Goal: Communication & Community: Ask a question

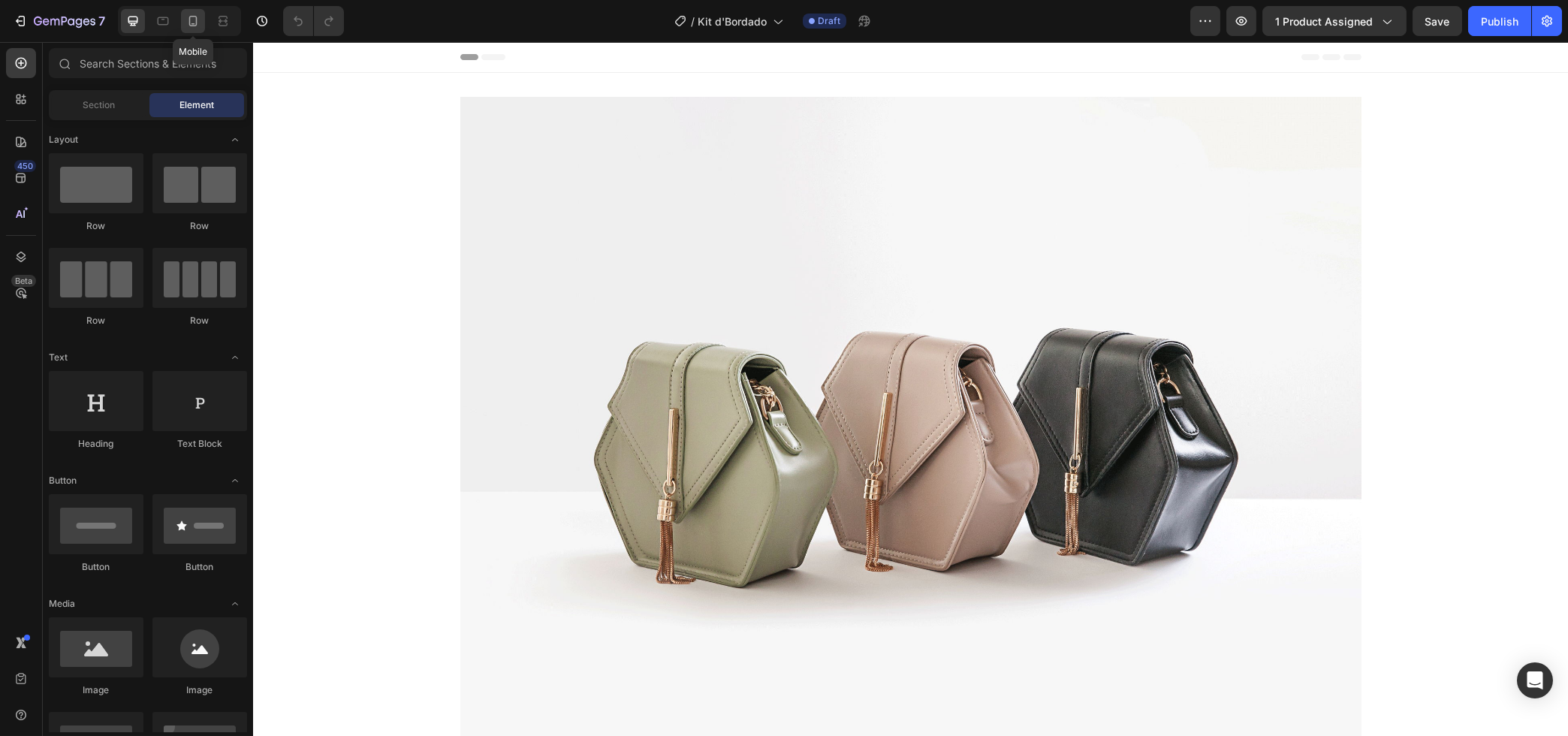
click at [199, 15] on icon at bounding box center [194, 21] width 15 height 15
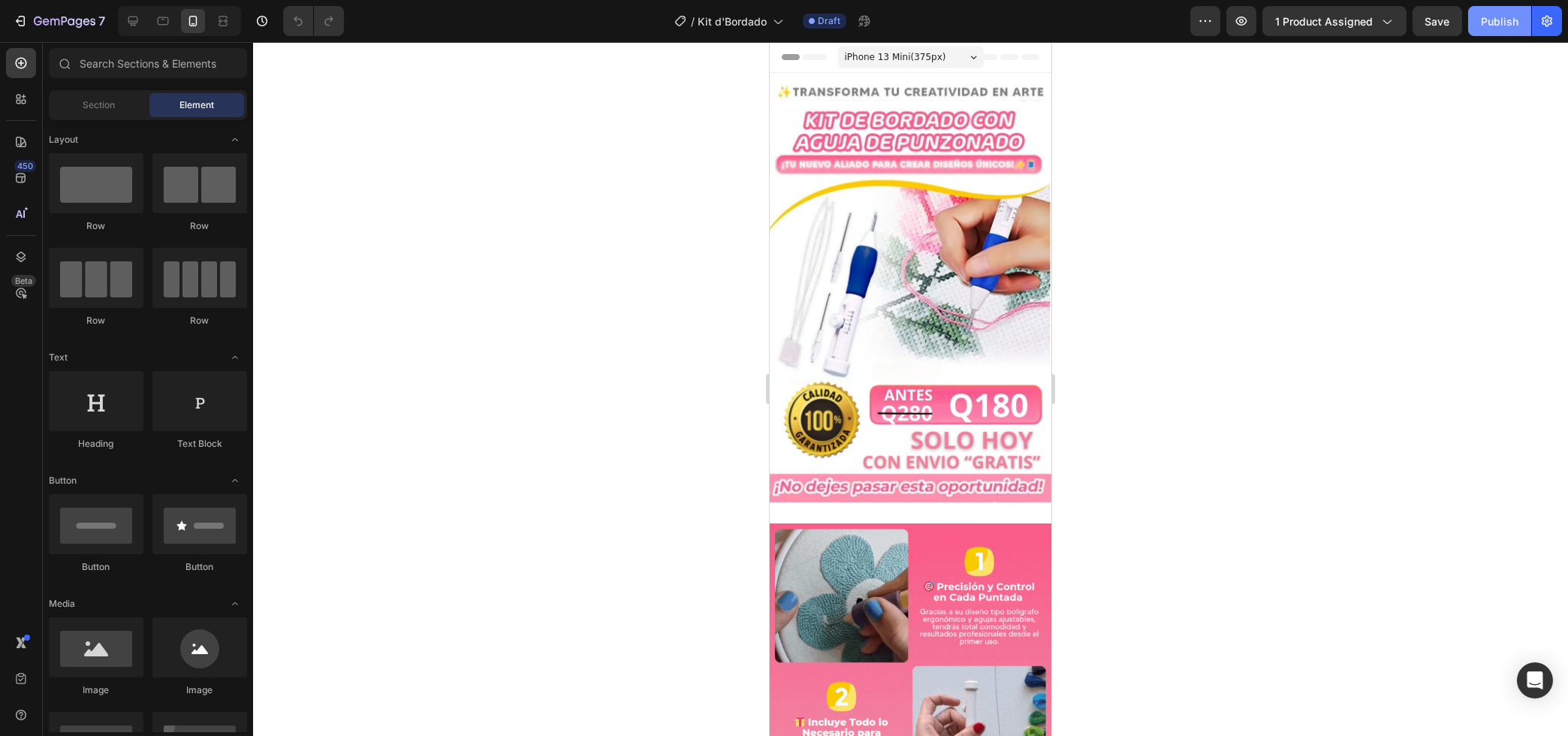
click at [1489, 21] on div "Publish" at bounding box center [1500, 21] width 38 height 15
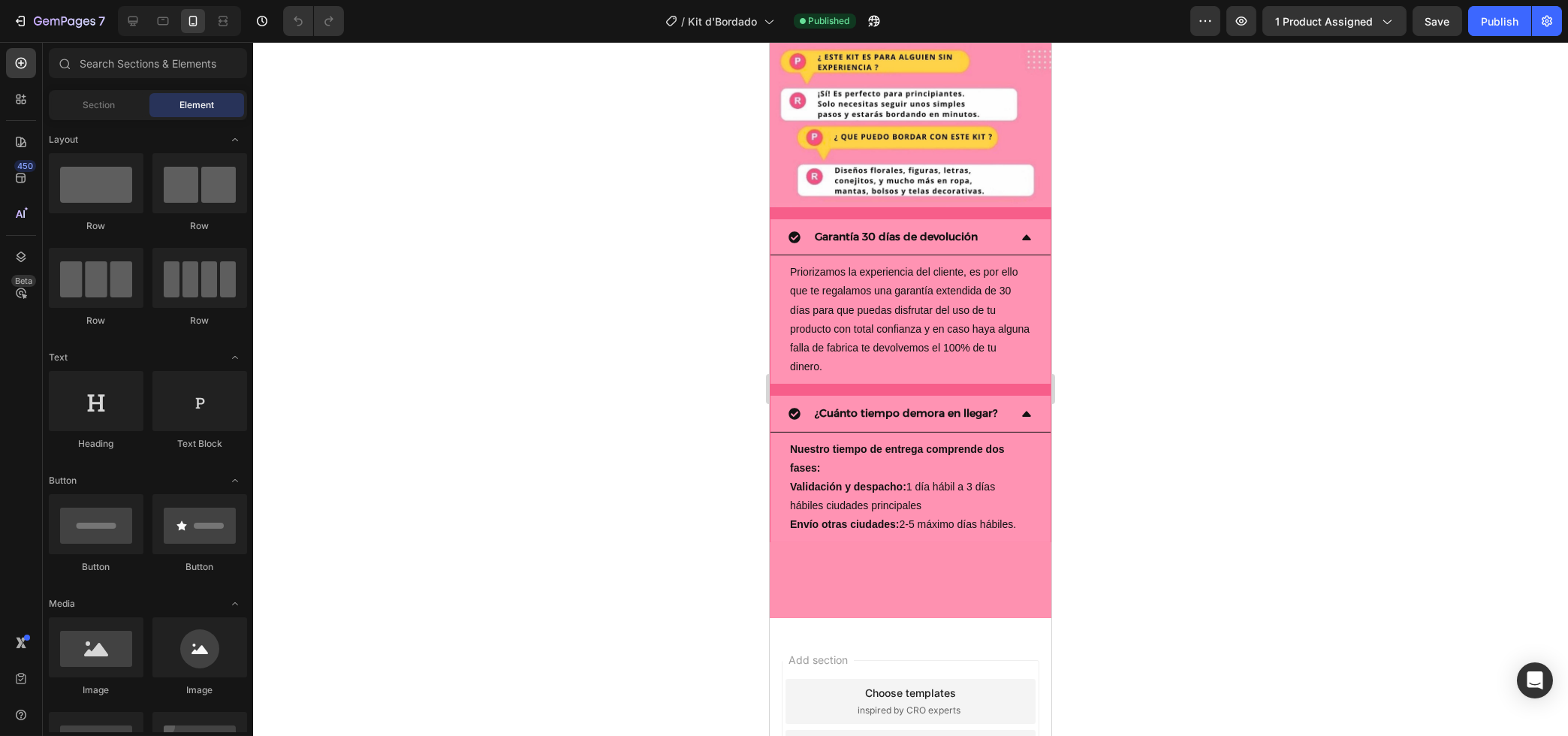
scroll to position [2801, 0]
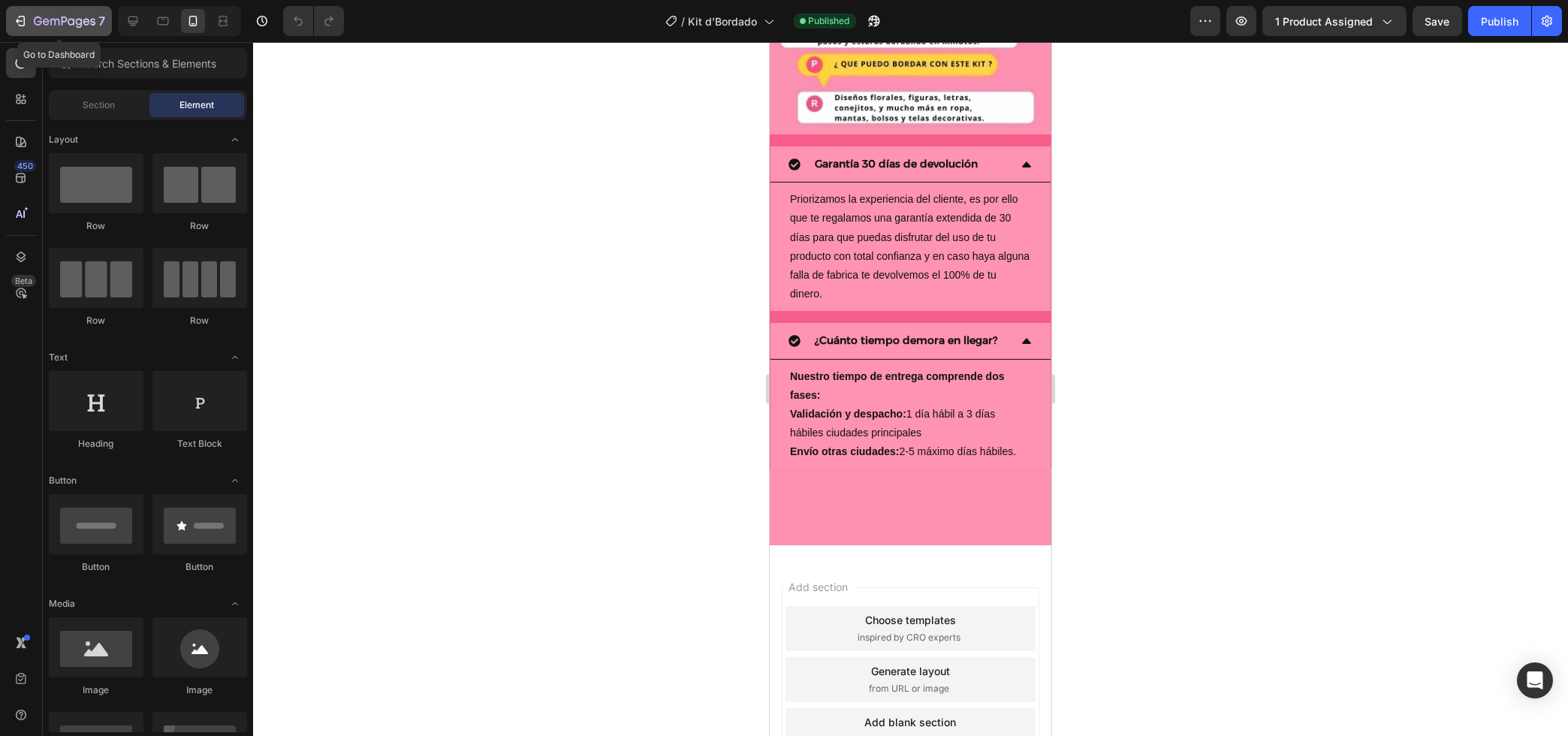
click at [22, 18] on icon "button" at bounding box center [20, 21] width 15 height 15
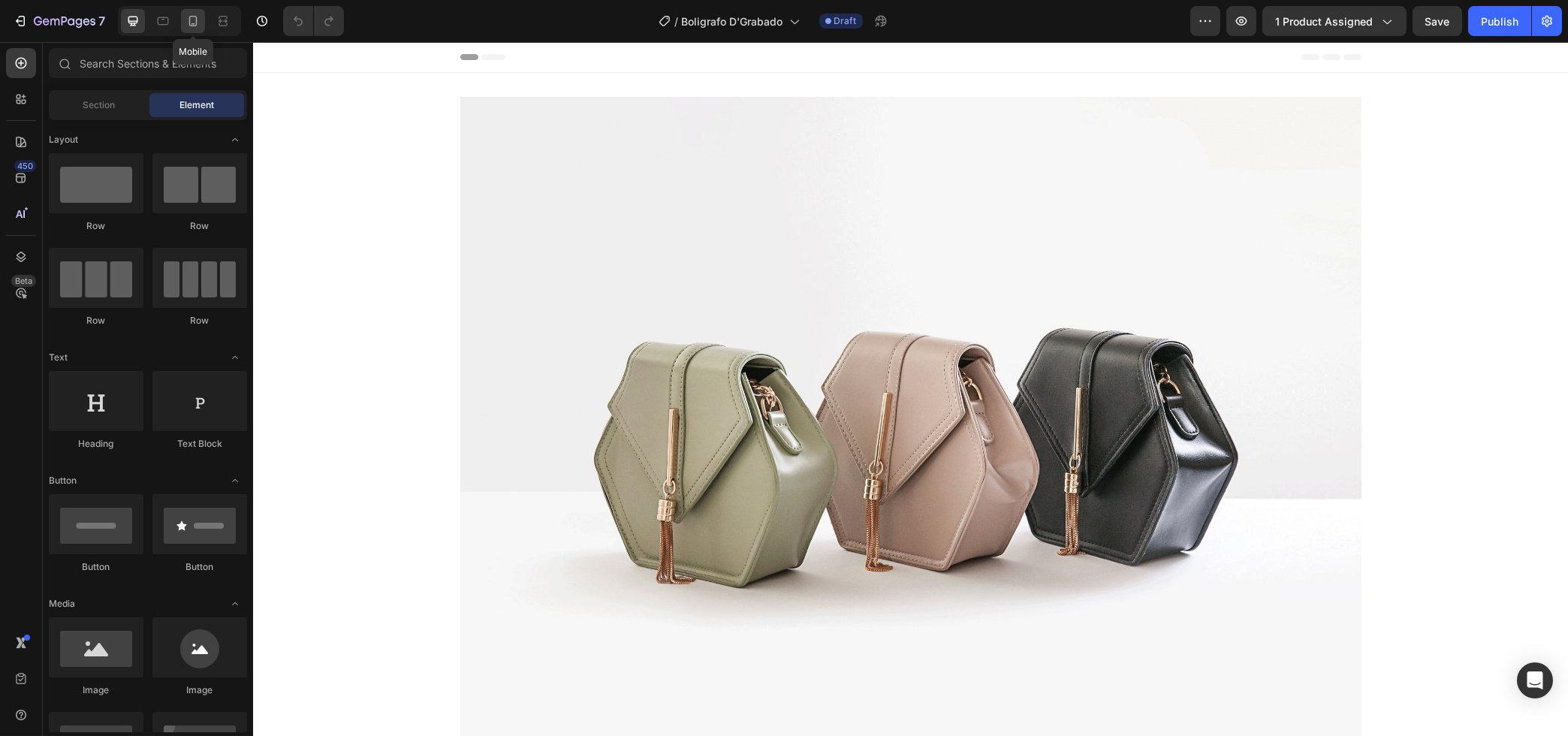
click at [193, 22] on icon at bounding box center [194, 21] width 15 height 15
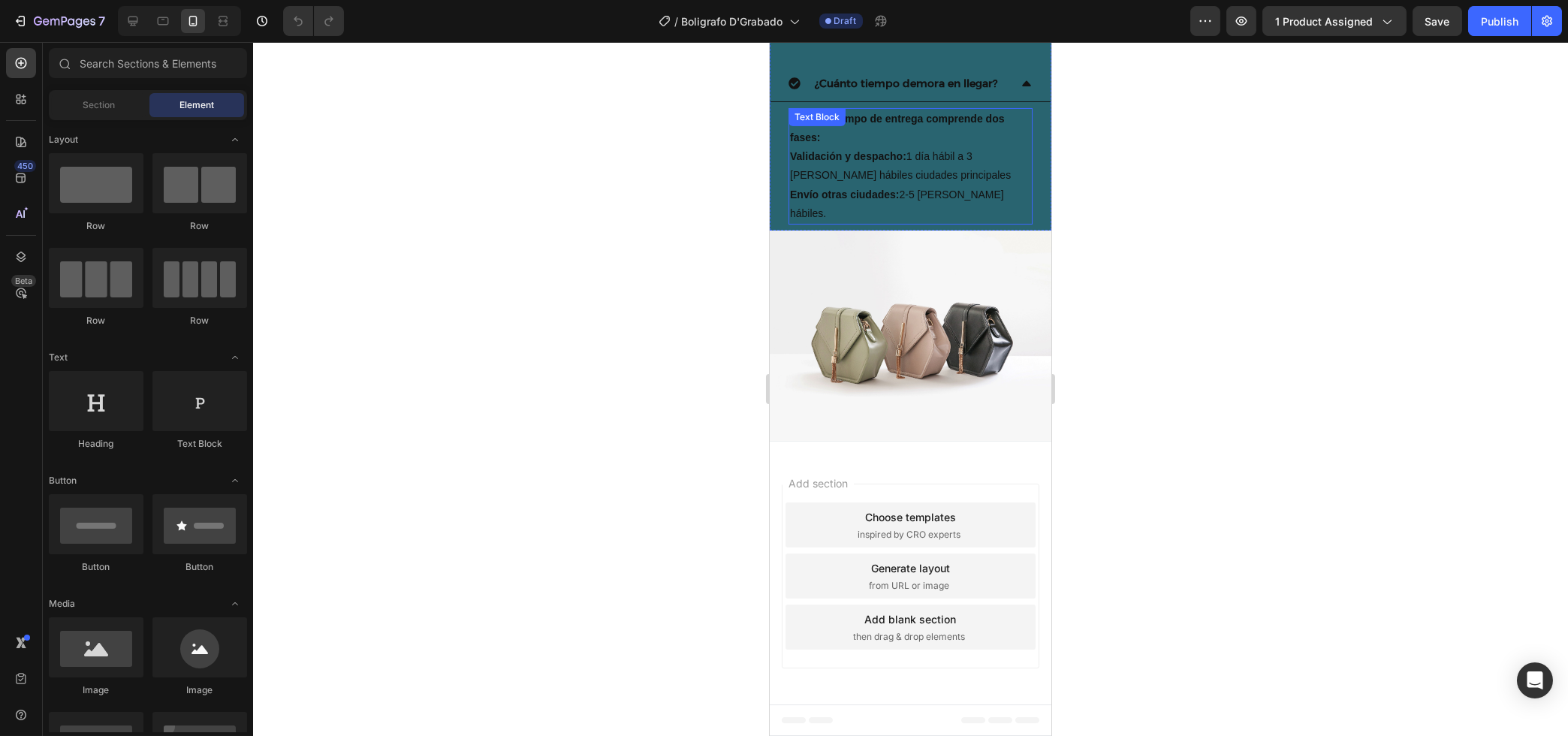
scroll to position [2894, 0]
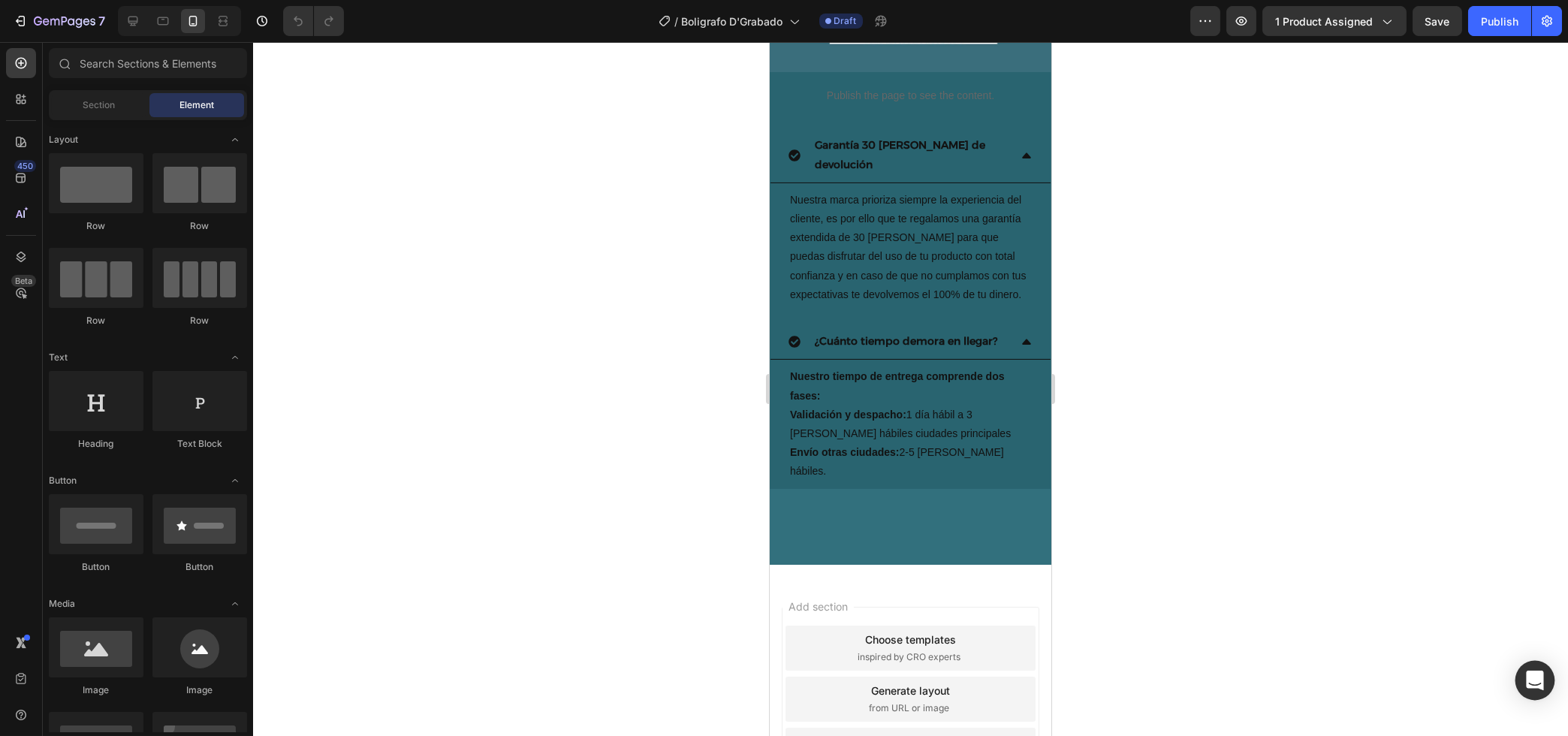
click at [1536, 683] on icon "Open Intercom Messenger" at bounding box center [1535, 680] width 17 height 19
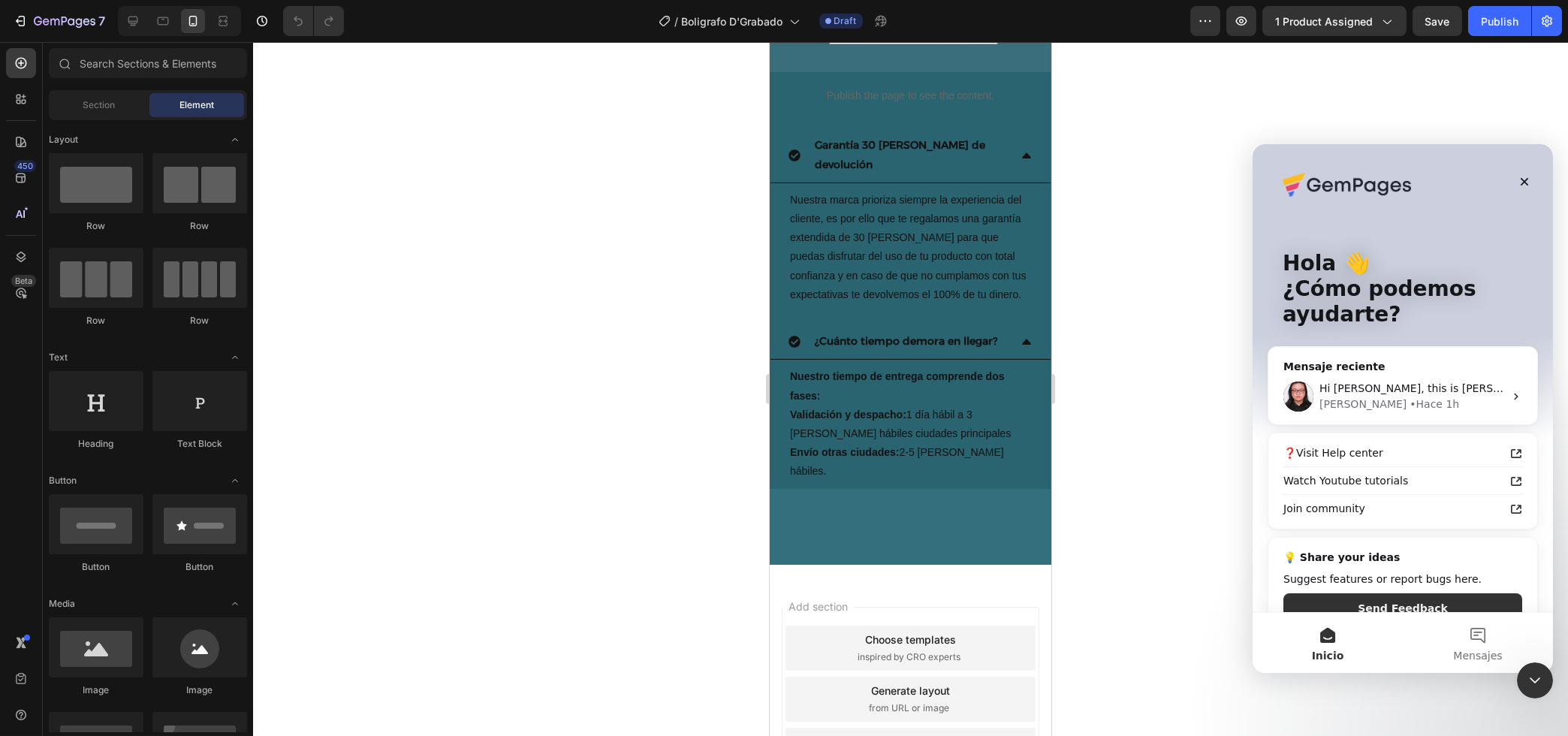
scroll to position [0, 0]
click at [1509, 394] on icon "Intercom Messenger" at bounding box center [1515, 396] width 12 height 12
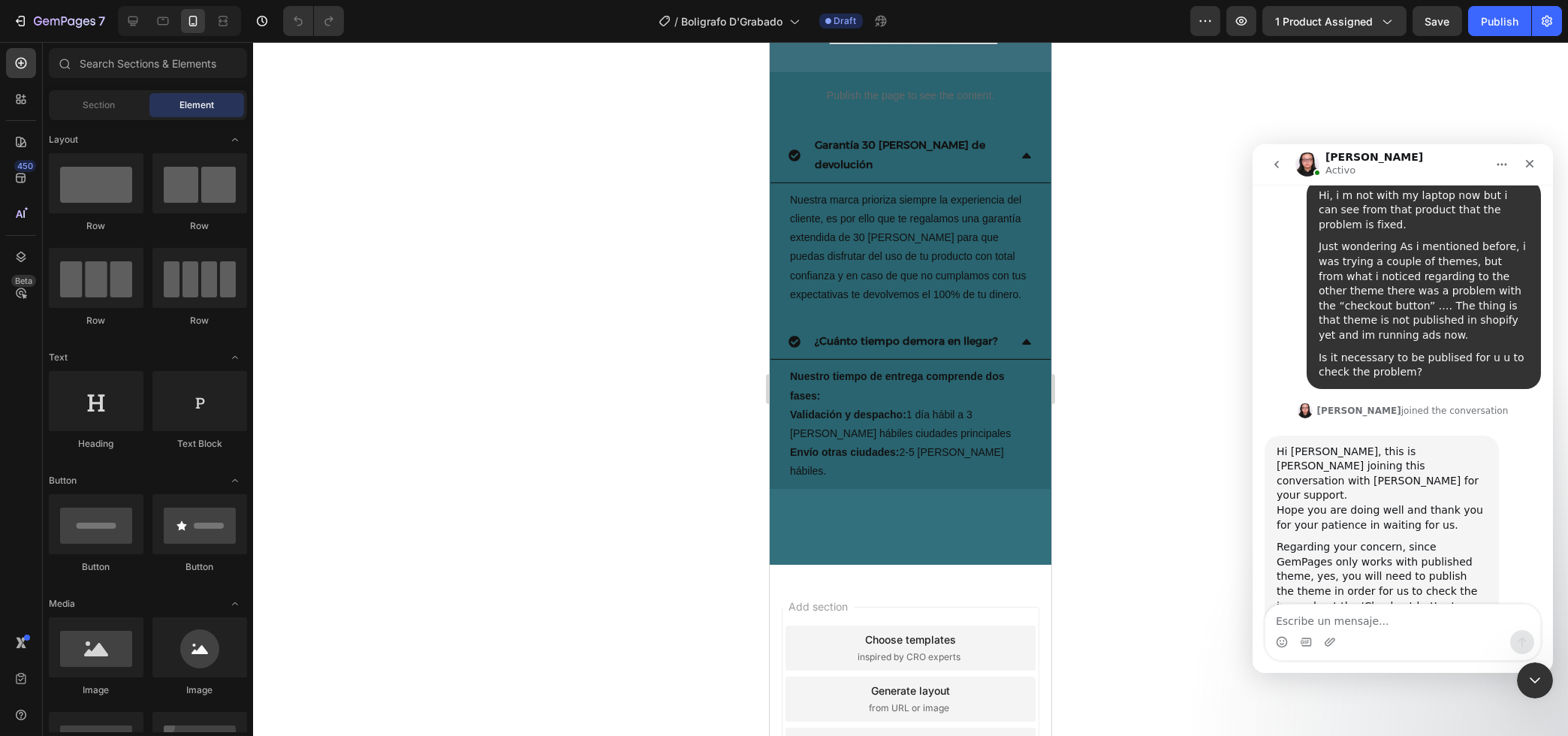
scroll to position [3257, 0]
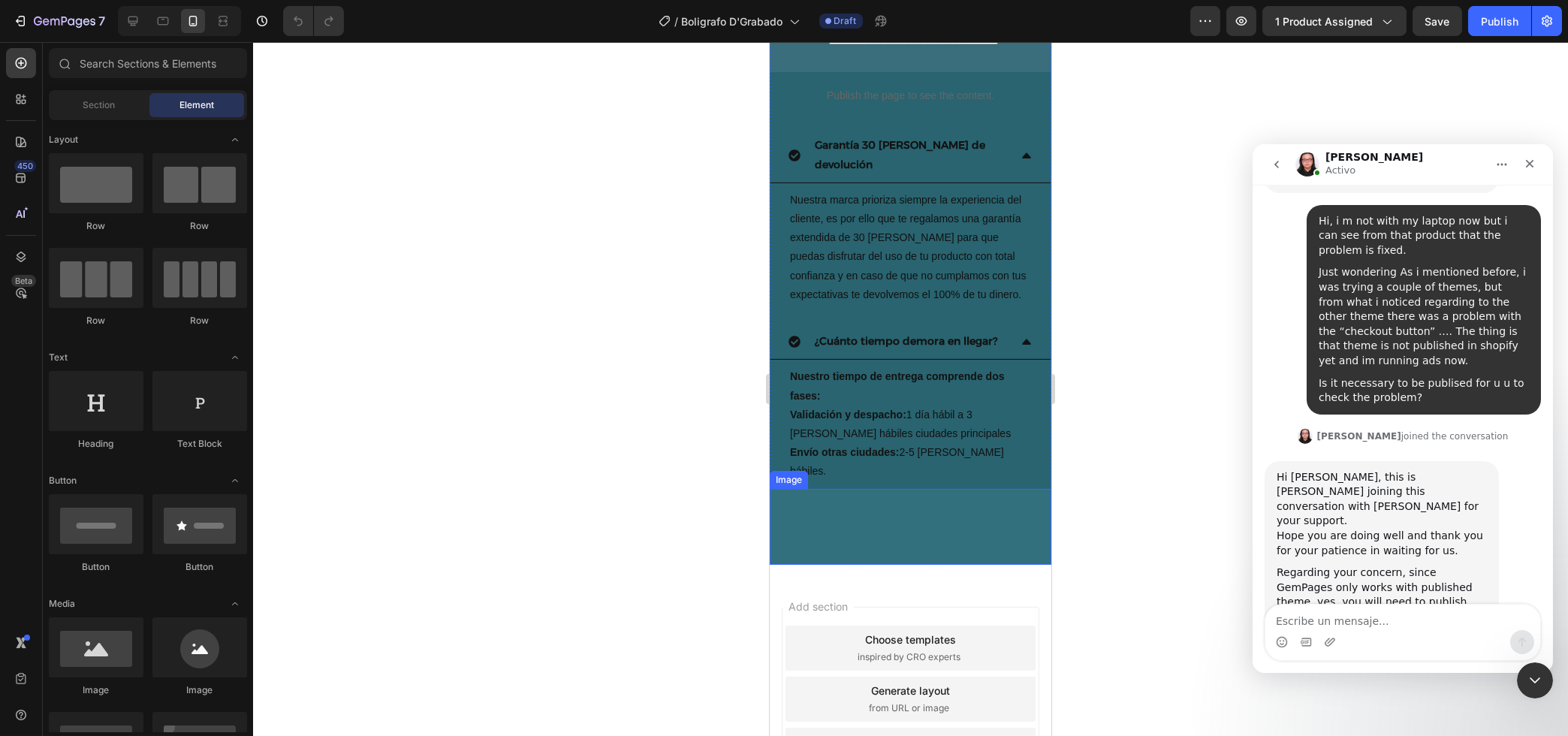
click at [895, 489] on img at bounding box center [910, 527] width 281 height 76
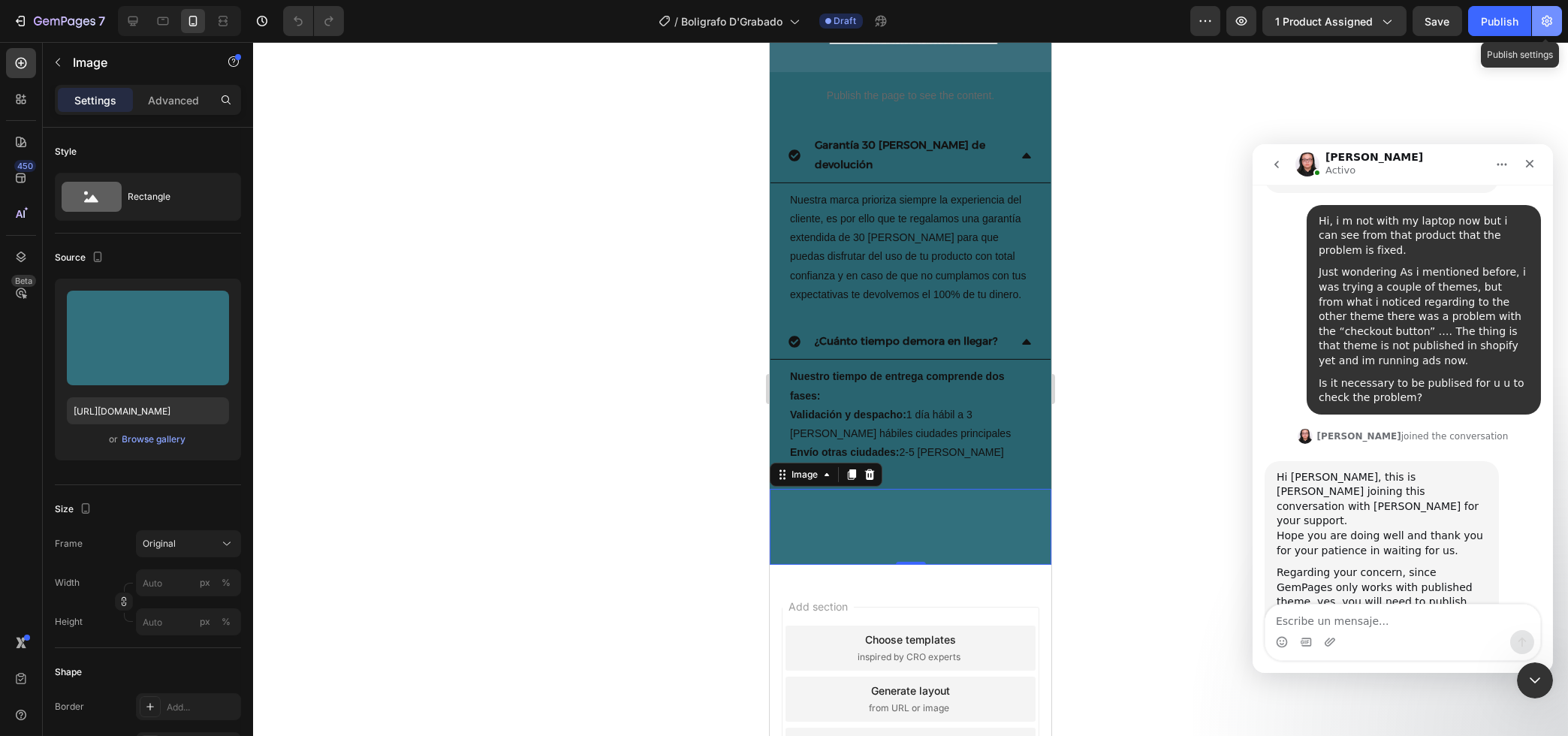
click at [1545, 17] on icon "button" at bounding box center [1547, 21] width 11 height 12
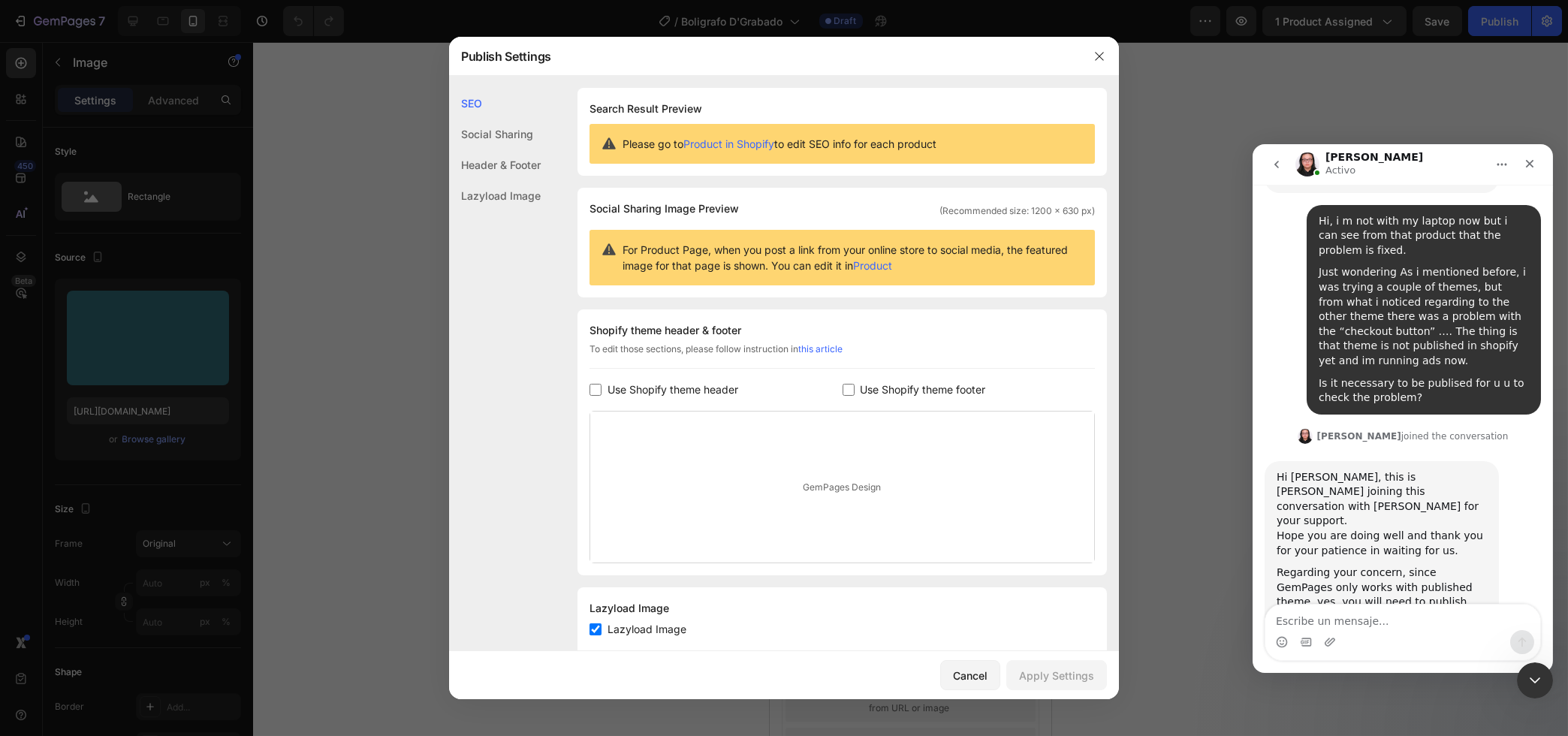
click at [486, 180] on div "Header & Footer" at bounding box center [494, 196] width 91 height 31
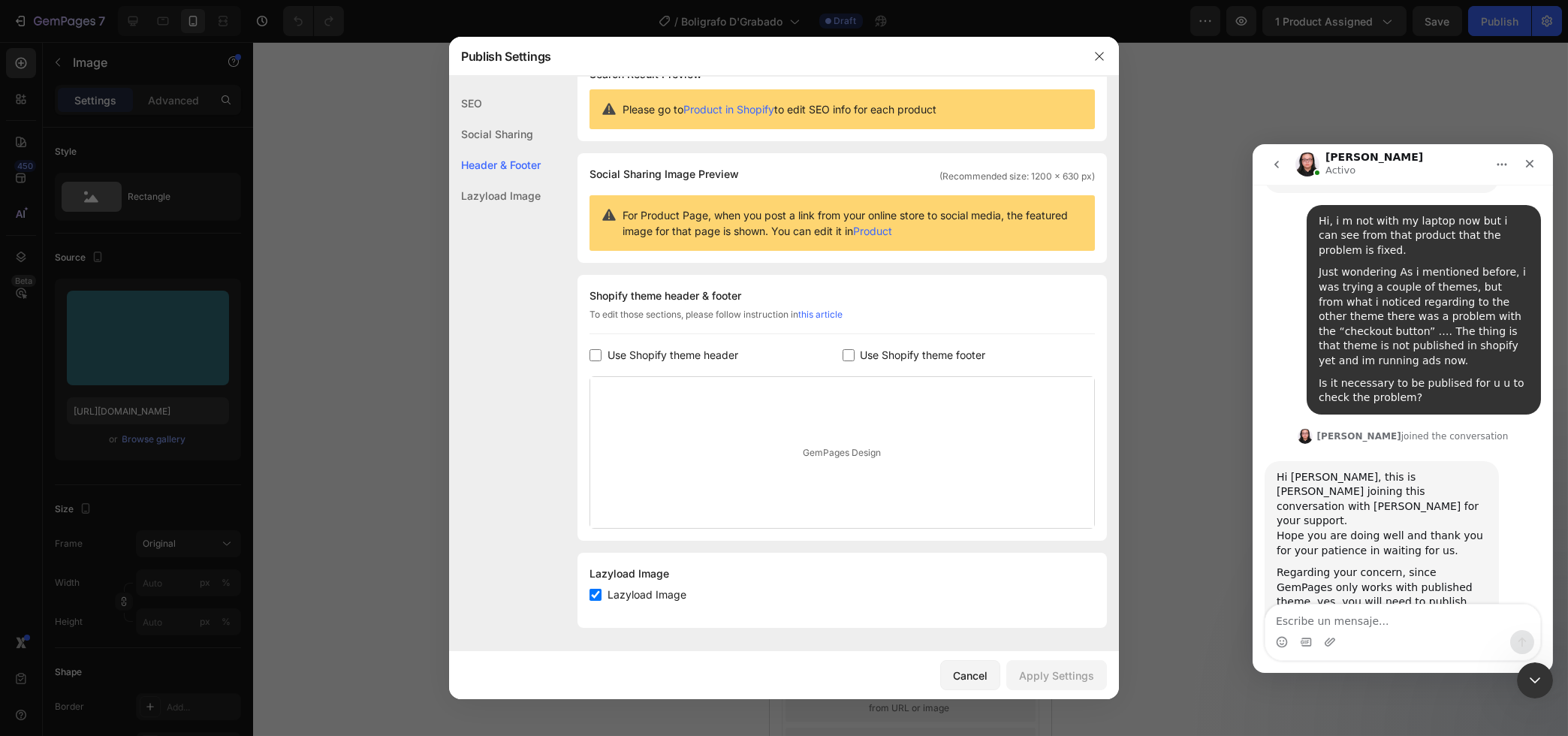
click at [590, 596] on input "checkbox" at bounding box center [595, 594] width 12 height 12
checkbox input "true"
click at [1357, 624] on textarea "Escribe un mensaje..." at bounding box center [1401, 618] width 274 height 26
type textarea "alright"
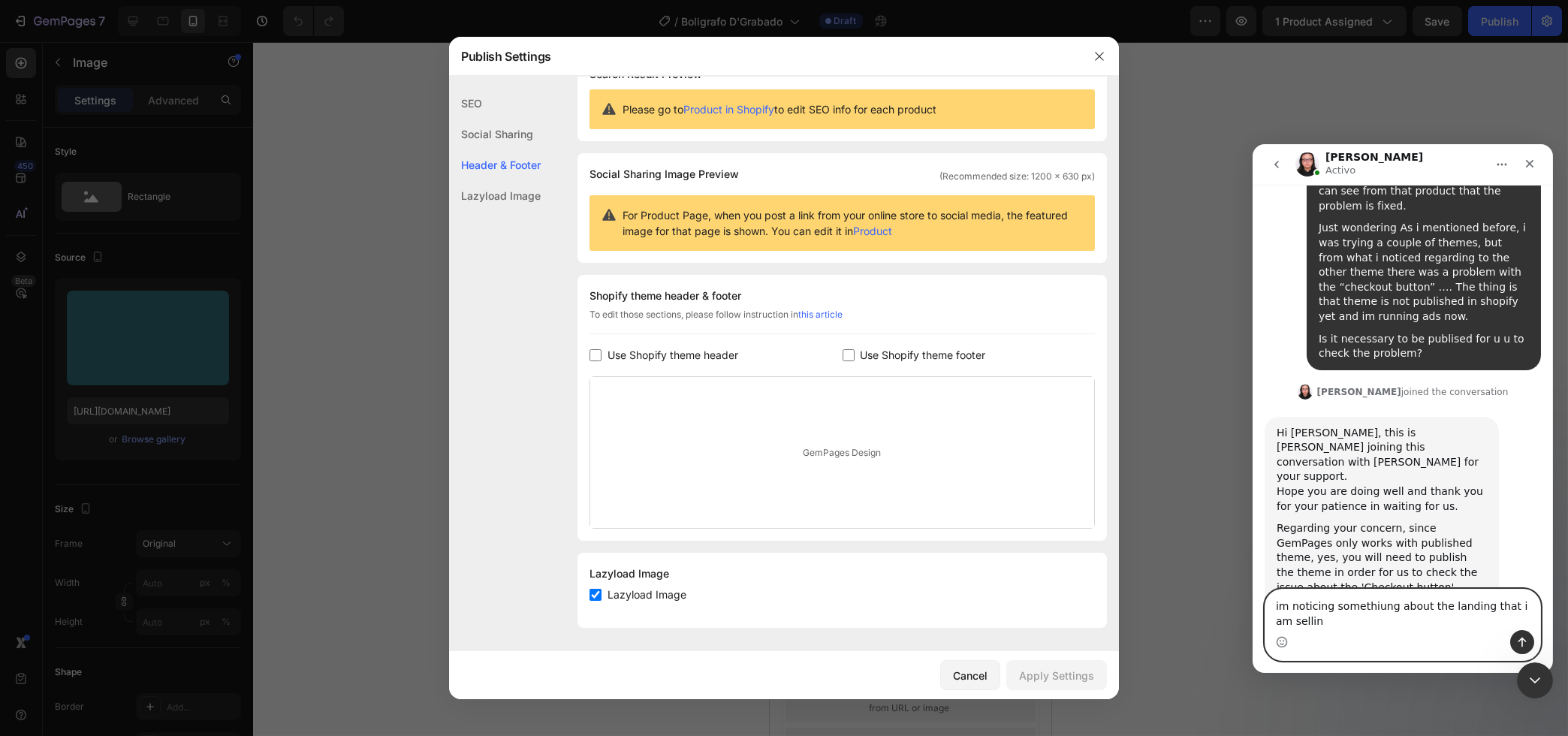
scroll to position [3317, 0]
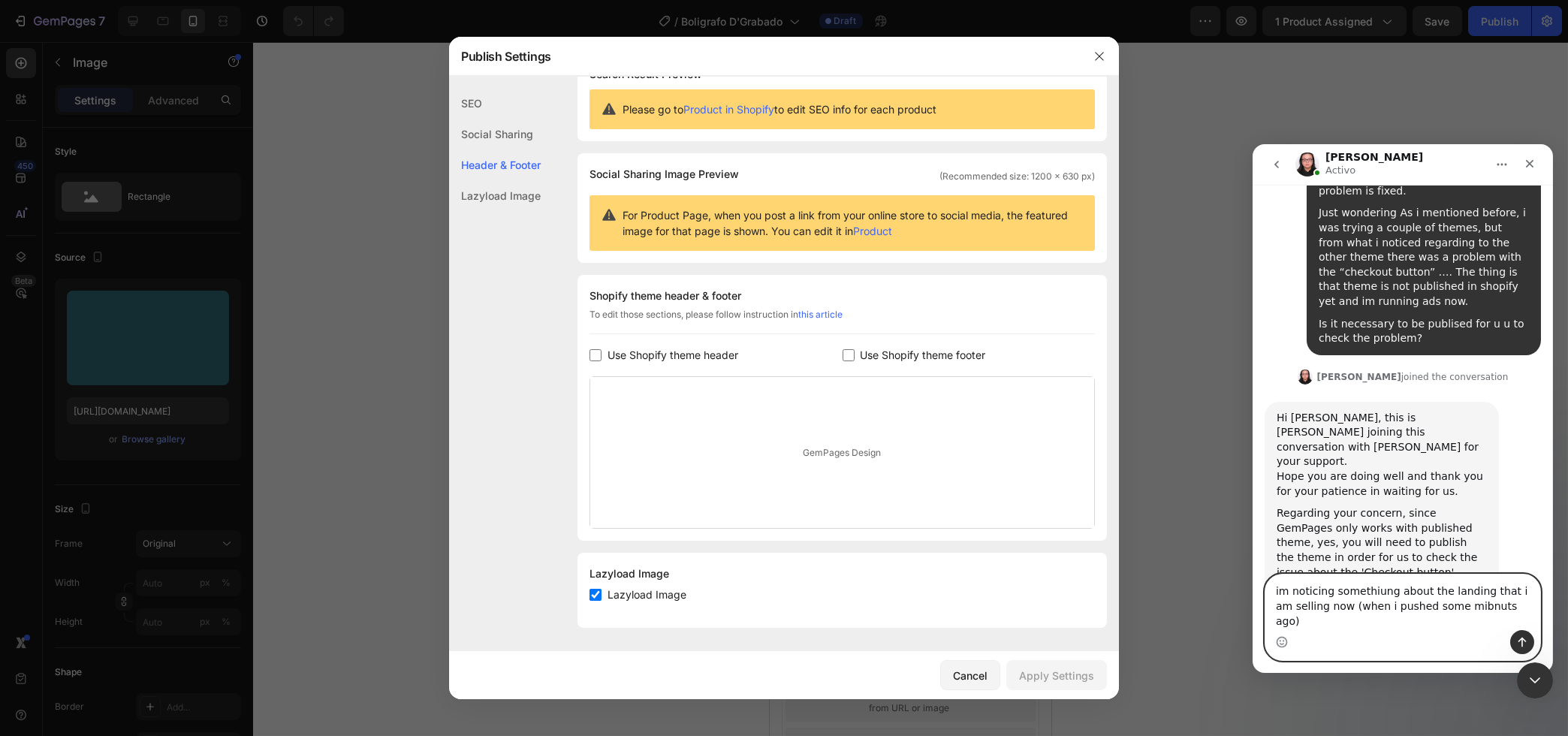
click at [1403, 624] on textarea "im noticing somethiung about the landing that i am selling now (when i pushed s…" at bounding box center [1401, 603] width 274 height 56
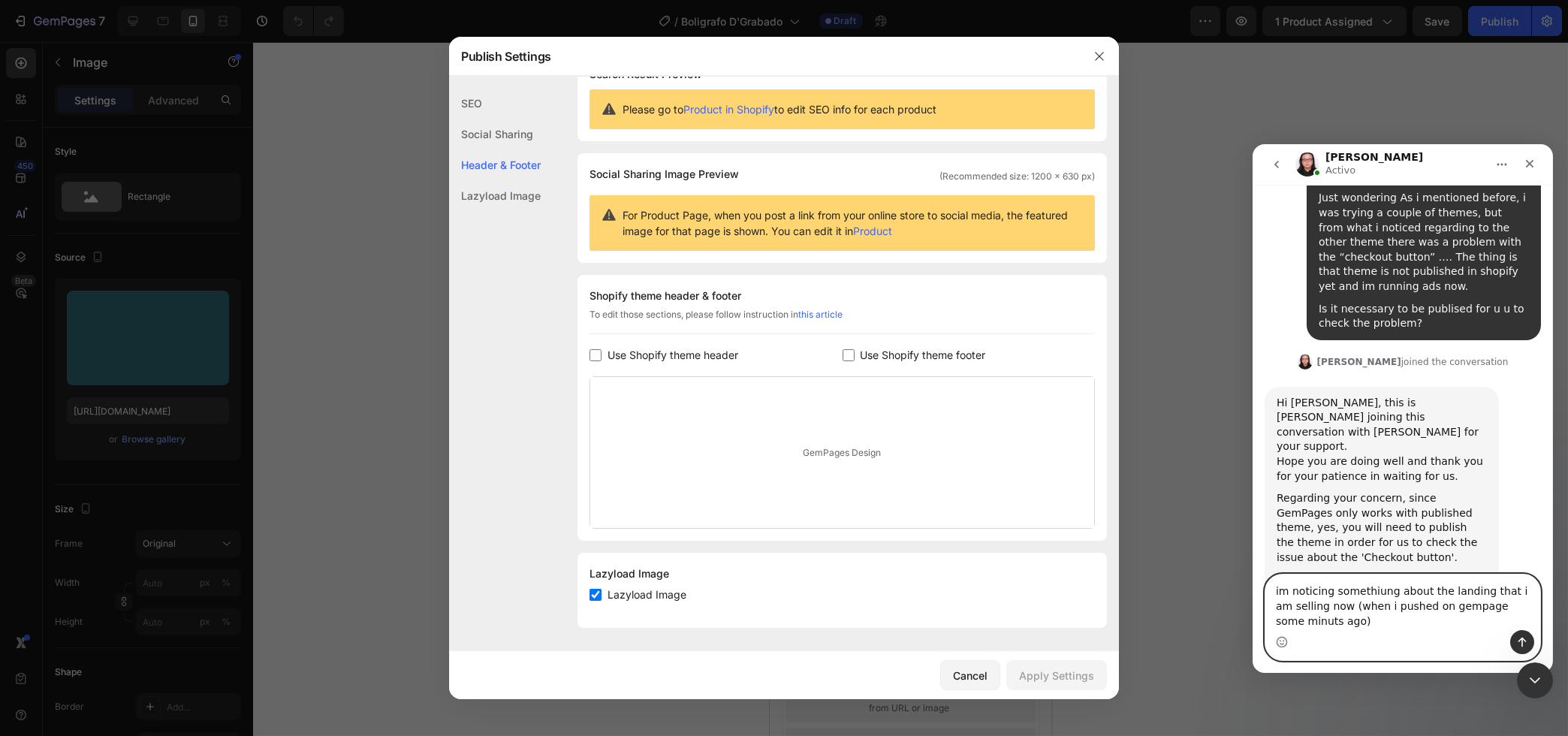
type textarea "im noticing somethiung about the landing that i am selling now (when i pushed o…"
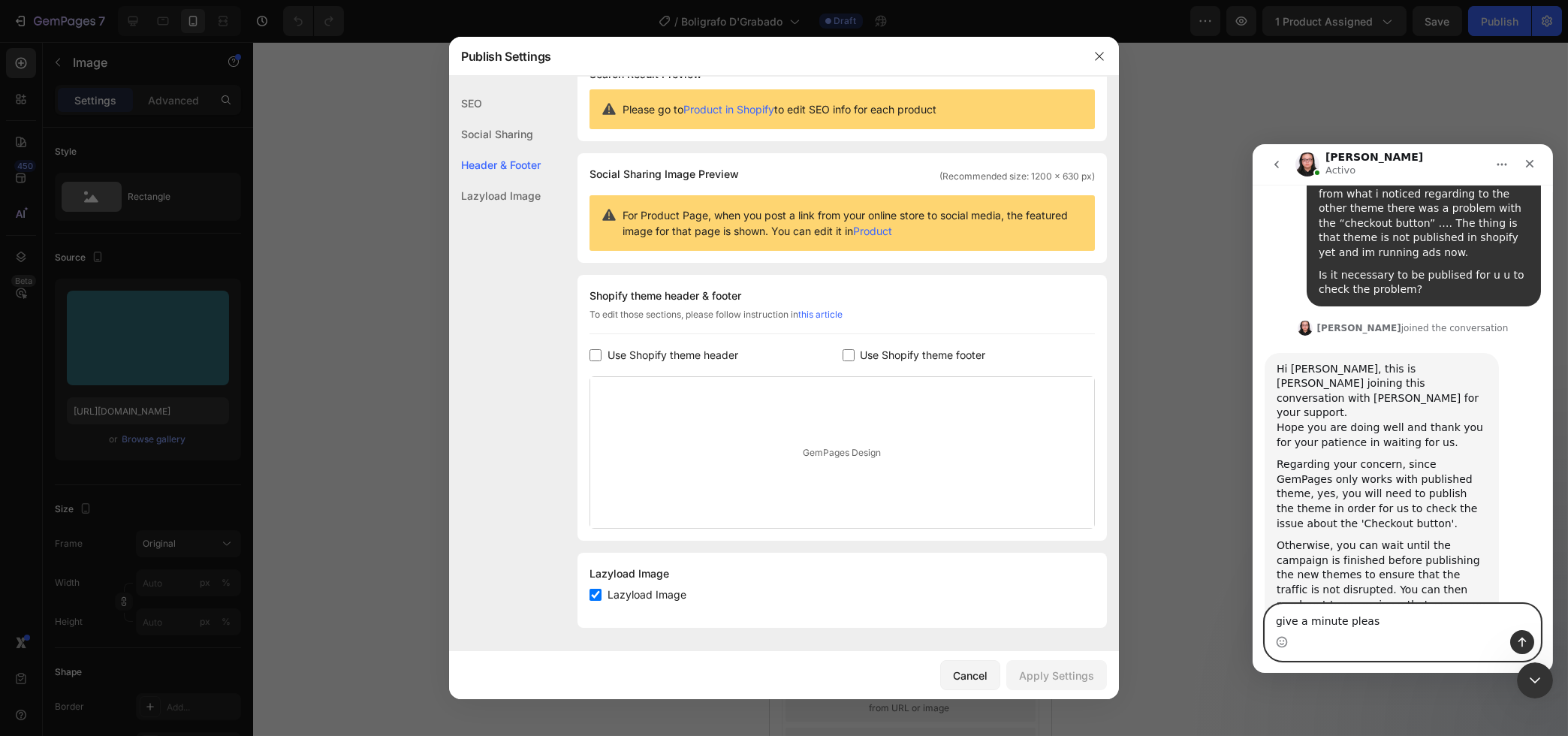
type textarea "give a minute please"
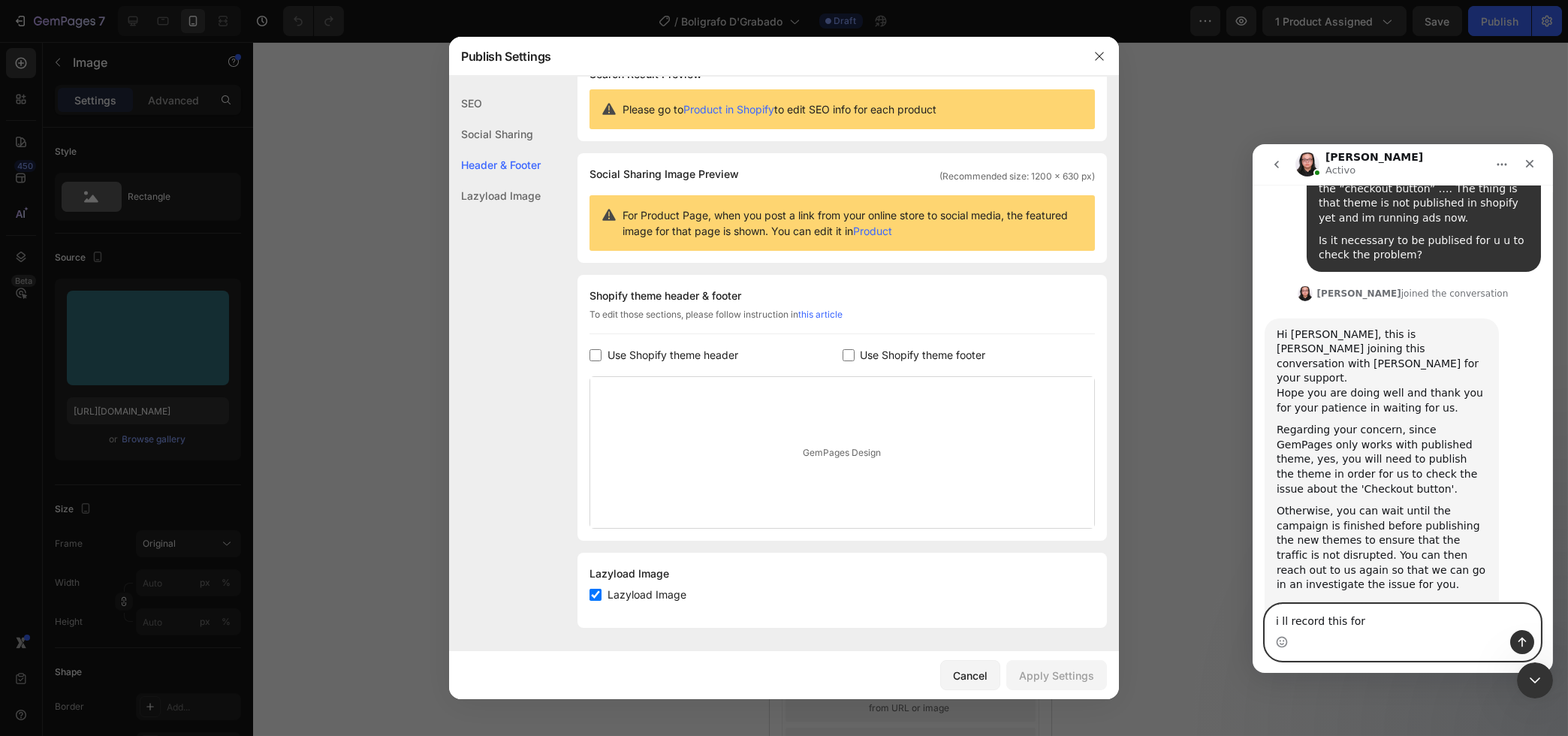
type textarea "i ll record this for u"
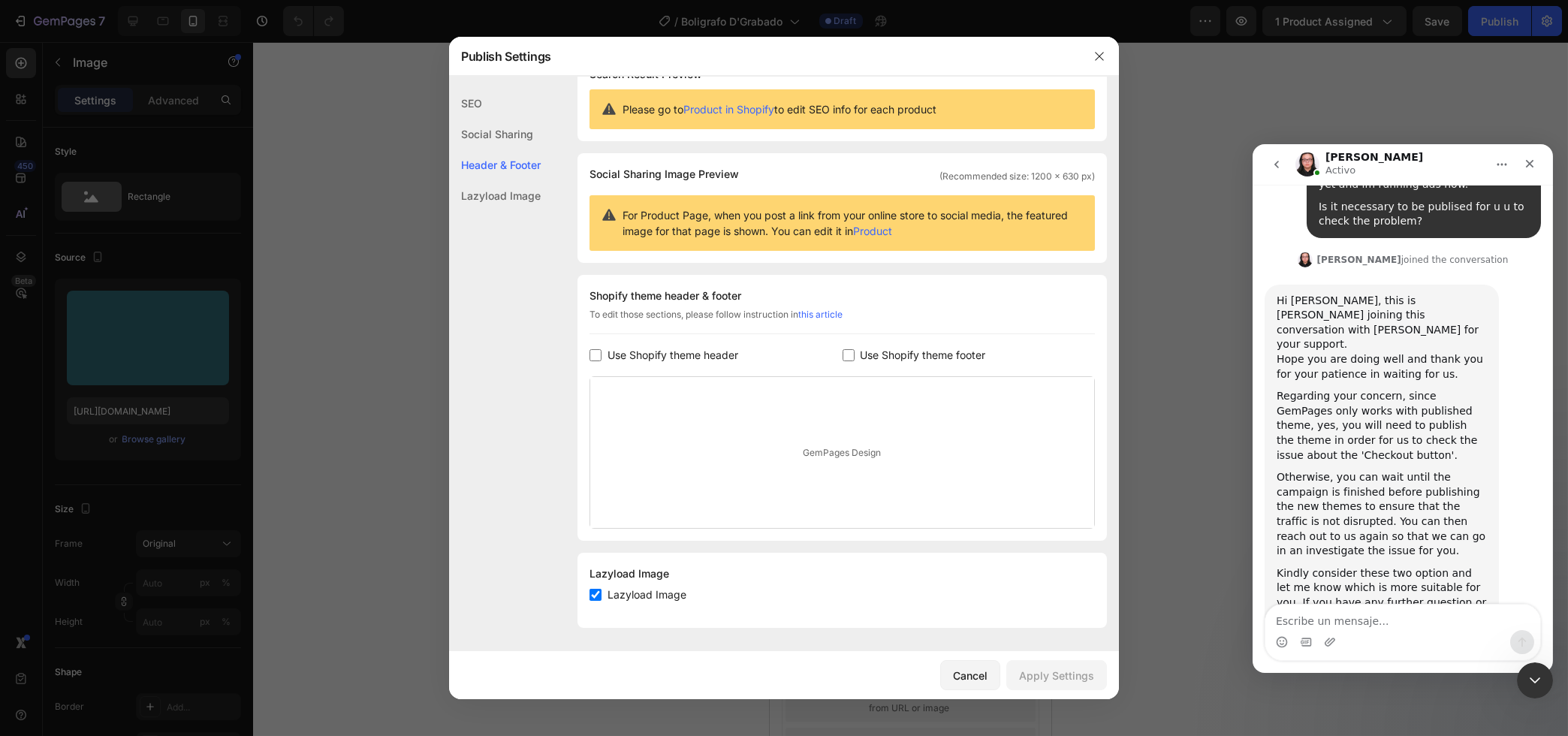
click at [1277, 163] on icon "go back" at bounding box center [1276, 165] width 12 height 12
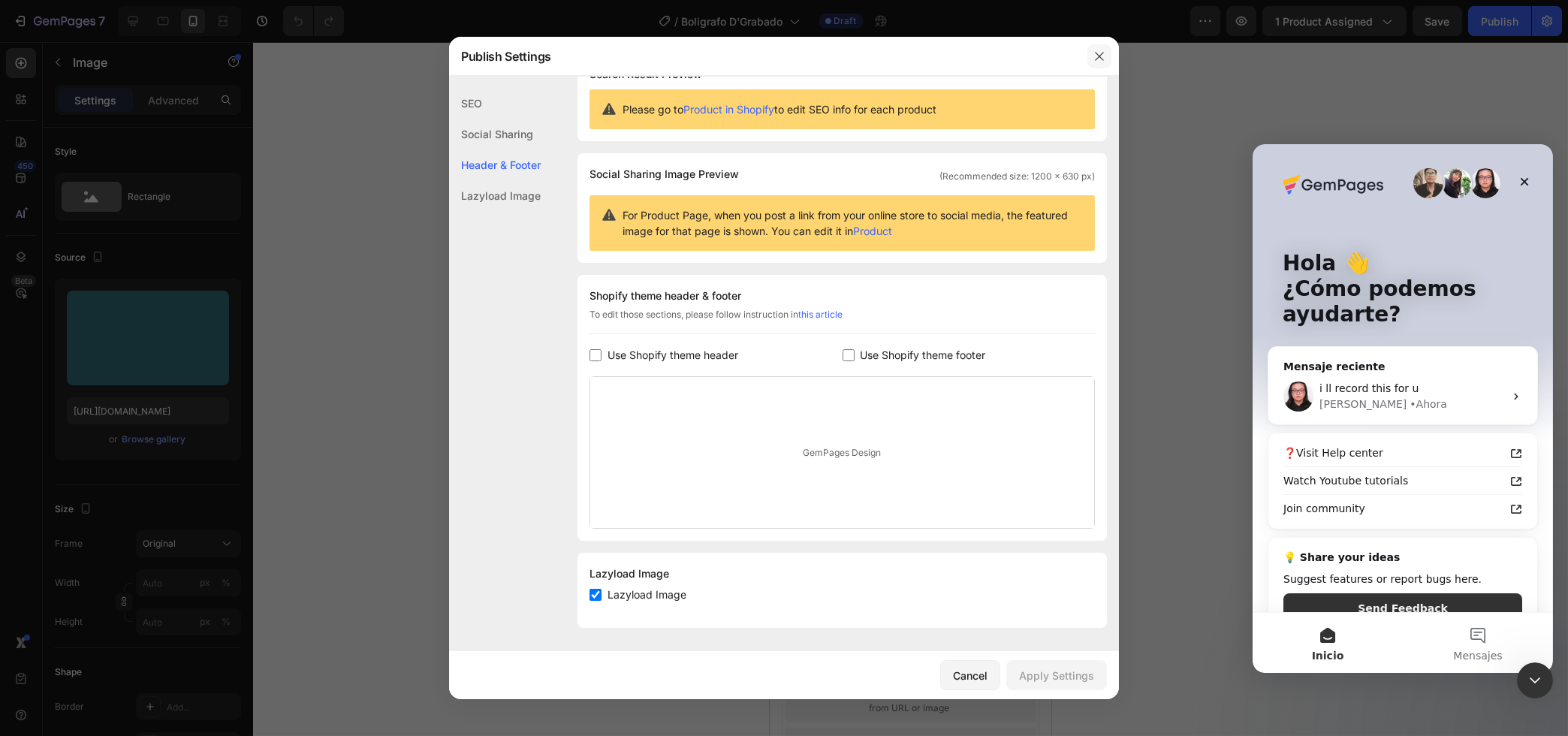
click at [1102, 60] on icon "button" at bounding box center [1099, 56] width 12 height 12
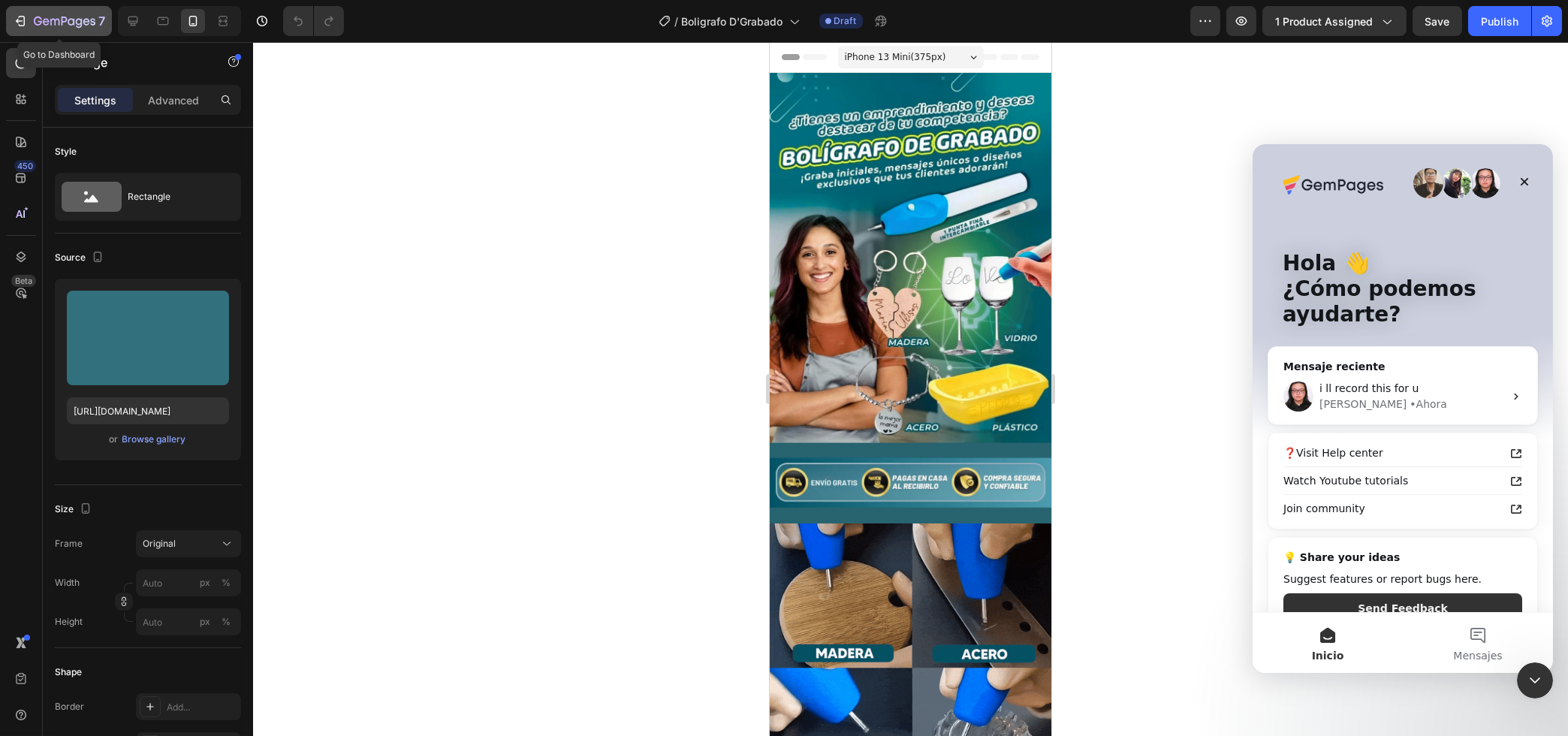
click at [18, 20] on icon "button" at bounding box center [20, 21] width 15 height 15
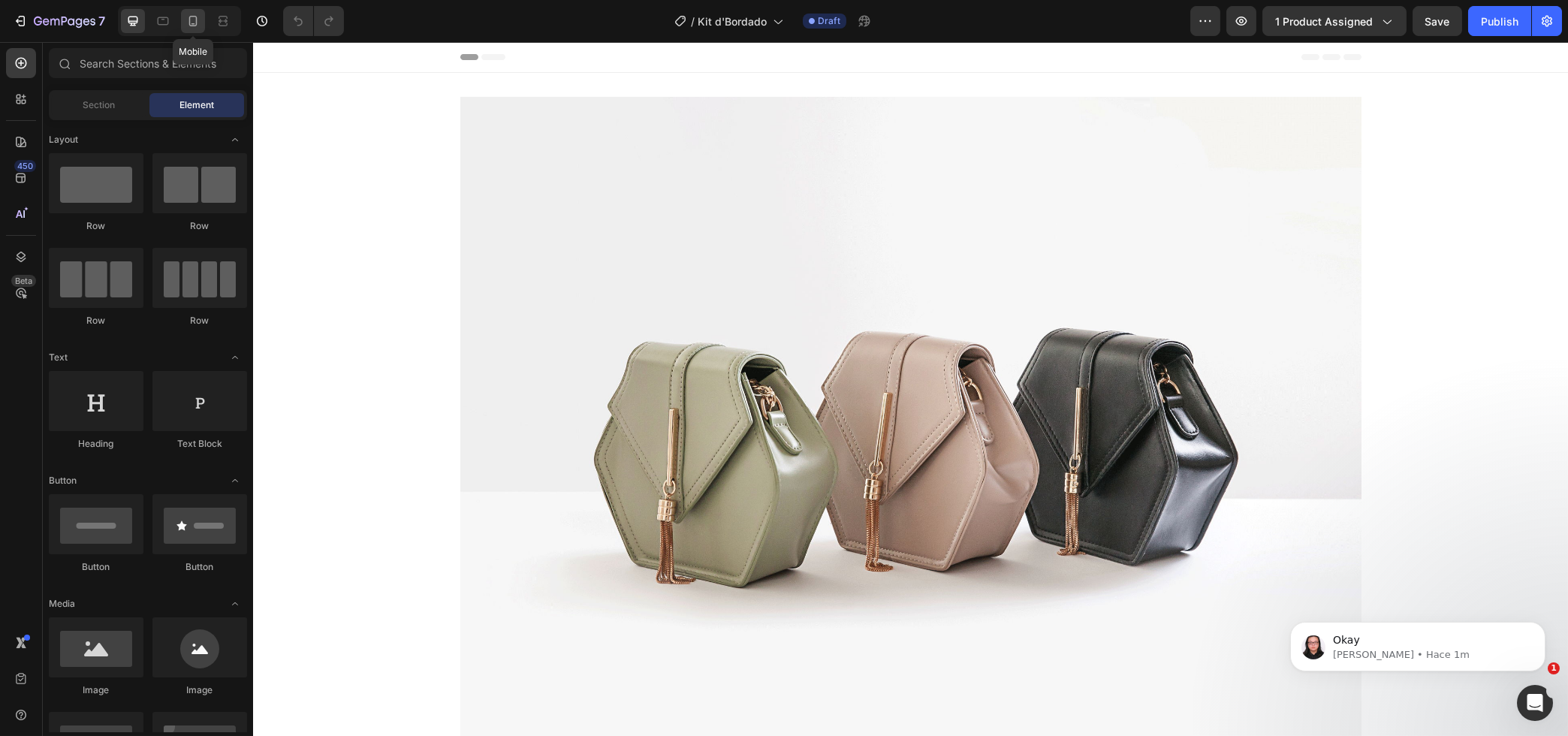
click at [189, 20] on icon at bounding box center [194, 21] width 15 height 15
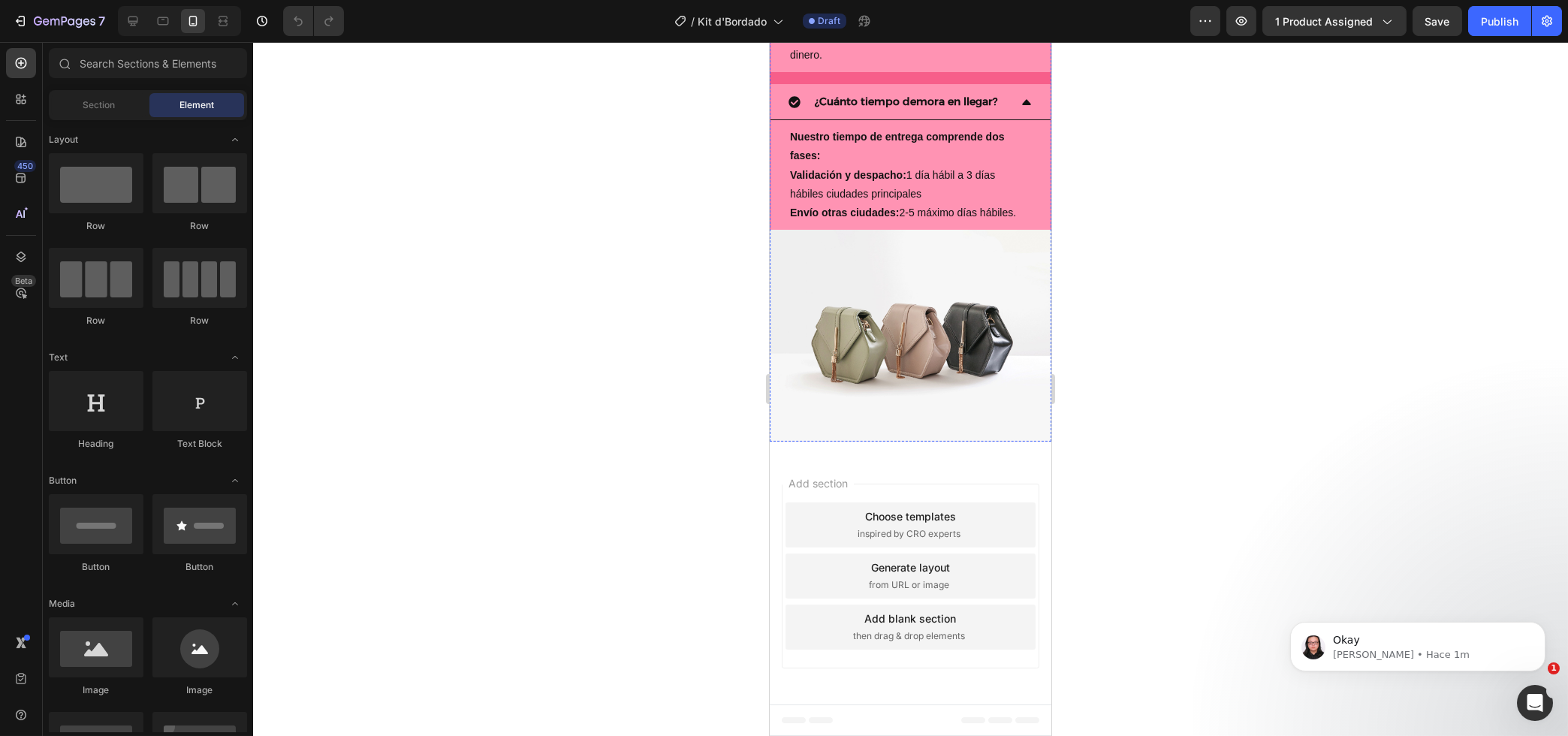
scroll to position [2801, 0]
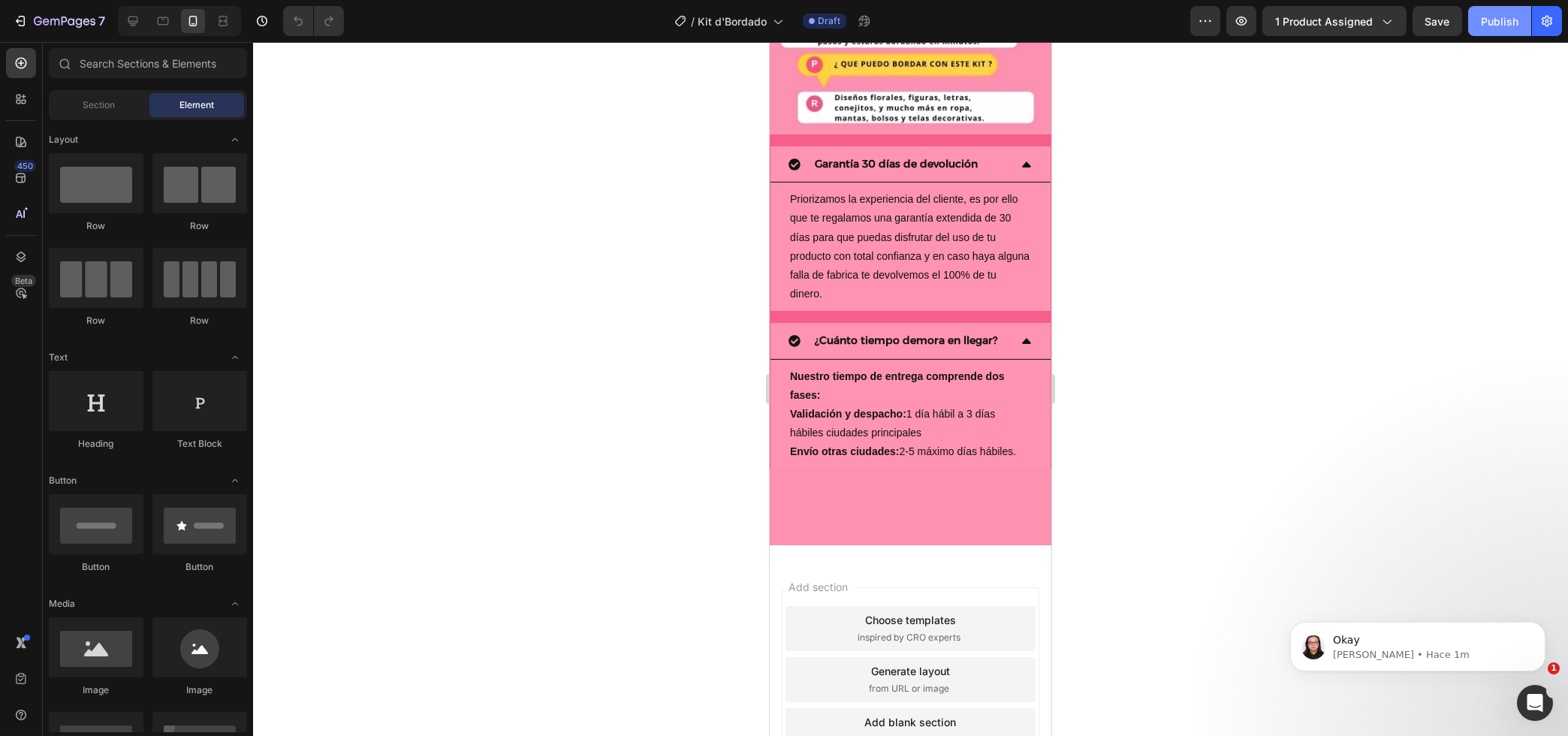
click at [1504, 25] on div "Publish" at bounding box center [1500, 21] width 38 height 15
click at [31, 17] on div "7" at bounding box center [59, 20] width 92 height 18
